Goal: Task Accomplishment & Management: Complete application form

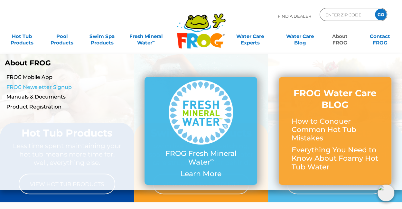
click at [31, 86] on link "FROG Newsletter Signup" at bounding box center [69, 87] width 127 height 7
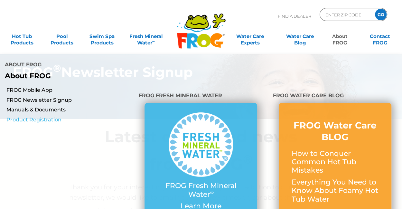
click at [37, 116] on link "Product Registration" at bounding box center [69, 119] width 127 height 7
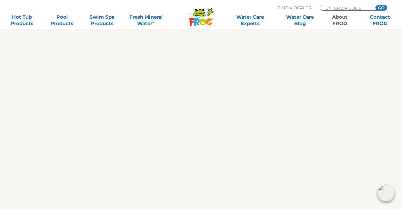
scroll to position [772, 0]
click at [387, 186] on img at bounding box center [385, 192] width 17 height 17
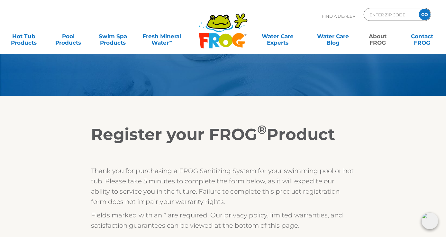
scroll to position [0, 0]
